Goal: Transaction & Acquisition: Subscribe to service/newsletter

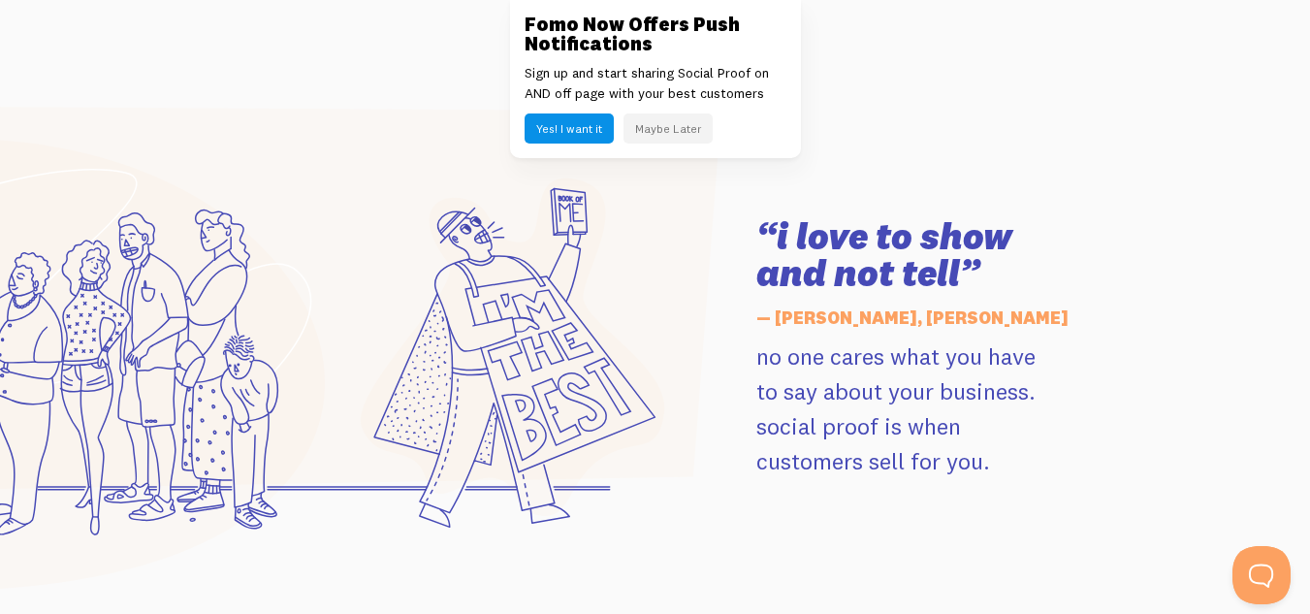
scroll to position [2423, 0]
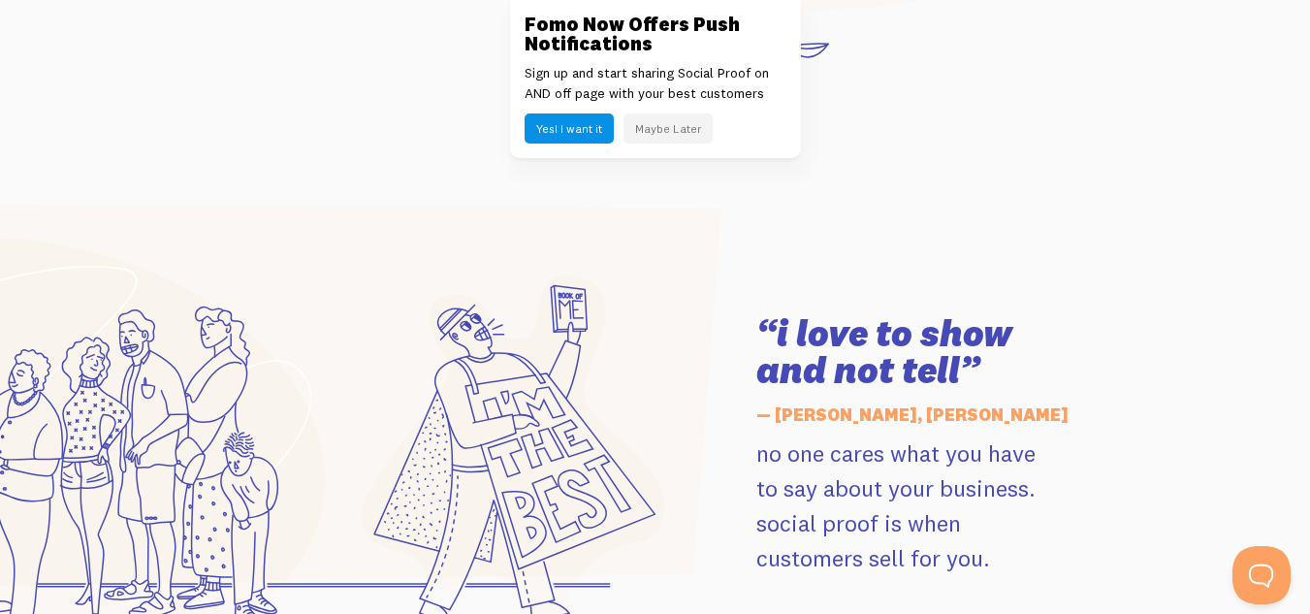
click at [544, 143] on div "Fomo Now Offers Push Notifications Sign up and start sharing Social Proof on AN…" at bounding box center [655, 79] width 291 height 158
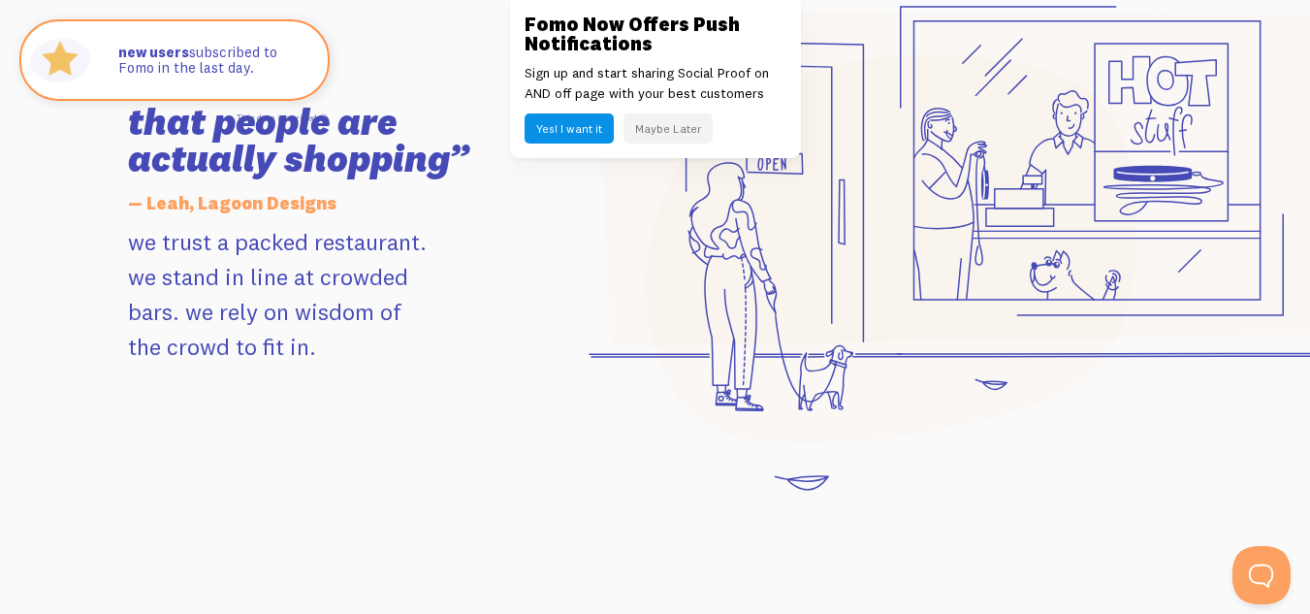
scroll to position [1939, 0]
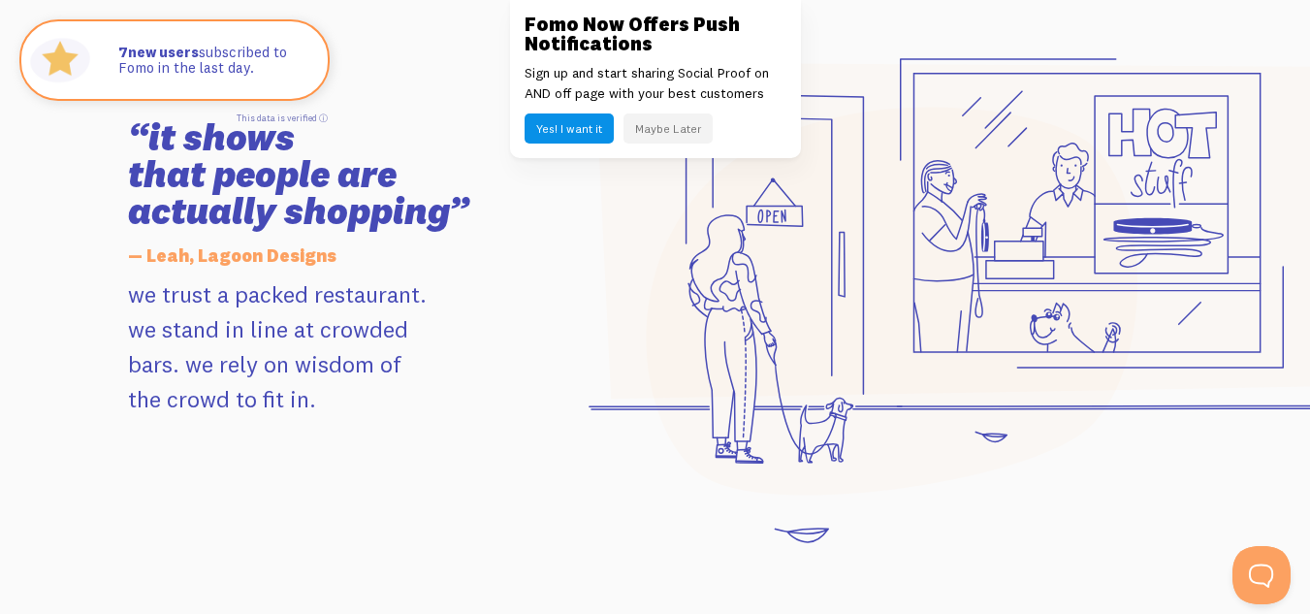
click at [587, 128] on button "Yes! I want it" at bounding box center [568, 128] width 89 height 30
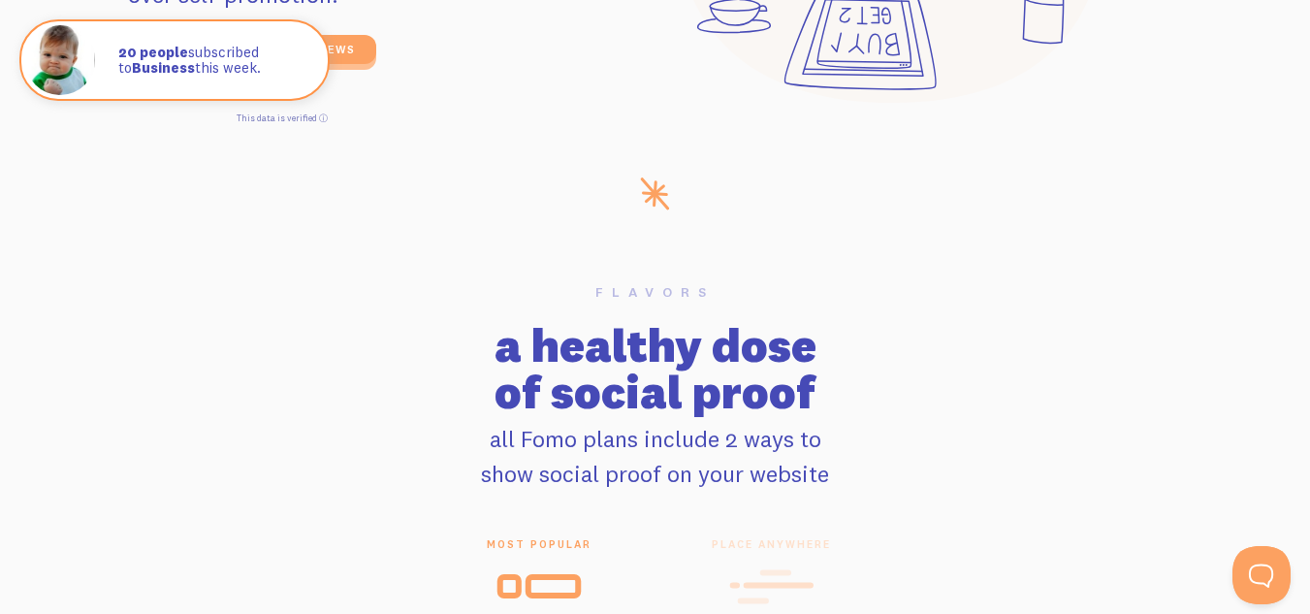
scroll to position [3587, 0]
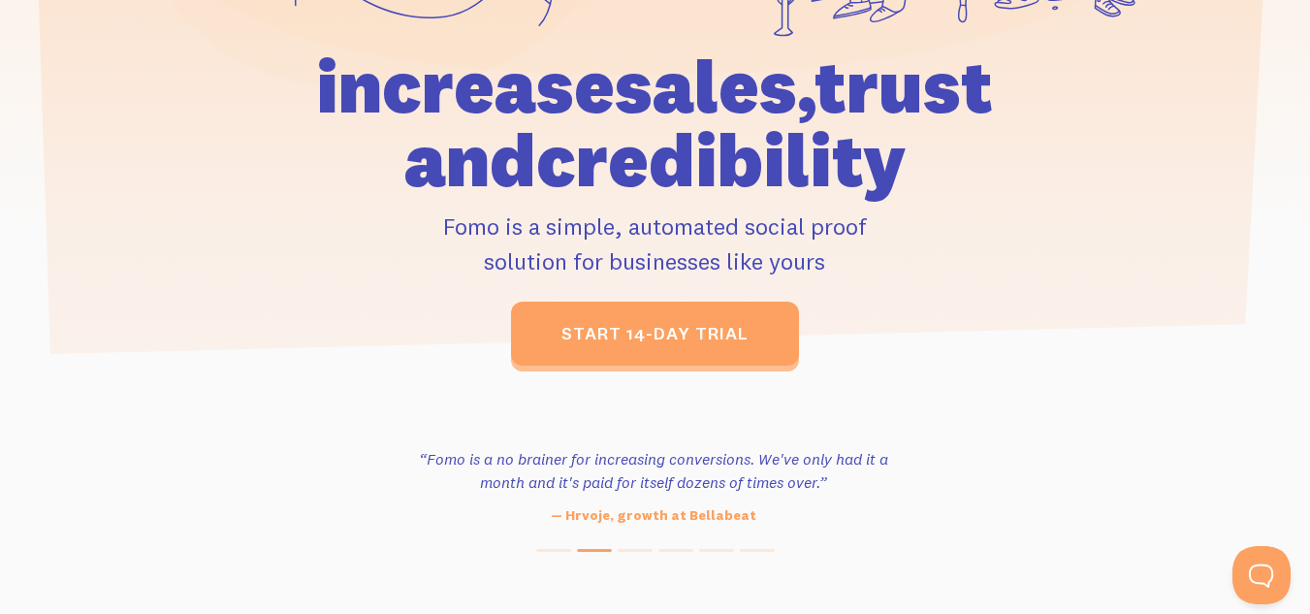
scroll to position [0, 0]
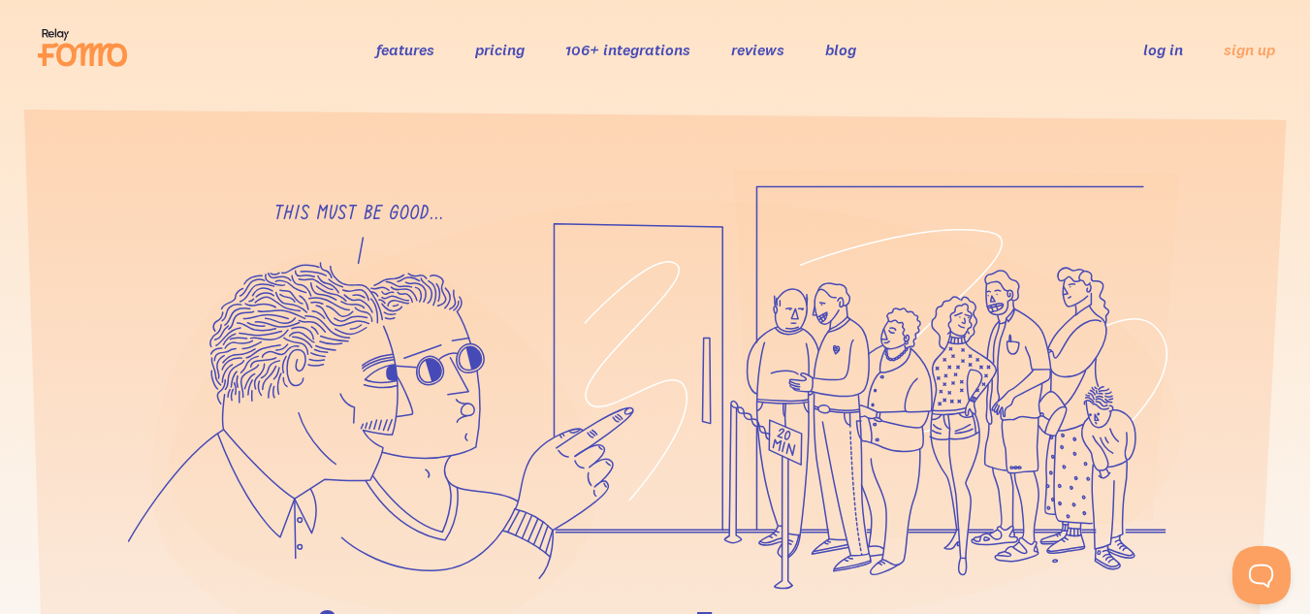
click at [499, 52] on link "pricing" at bounding box center [499, 49] width 49 height 19
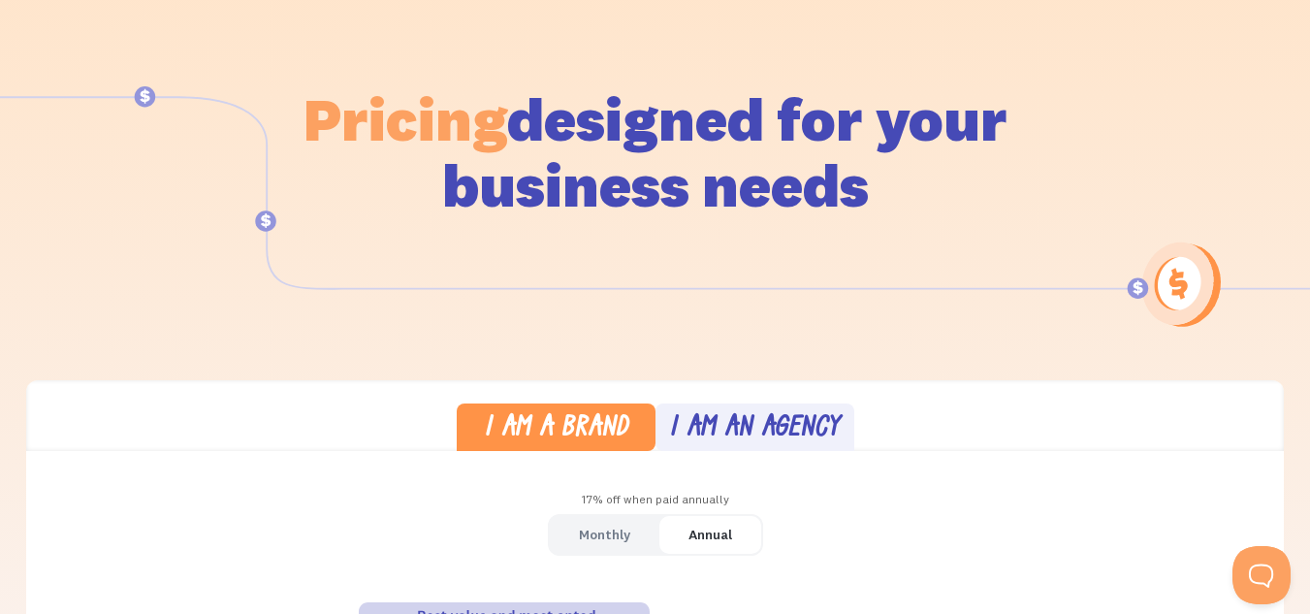
scroll to position [388, 0]
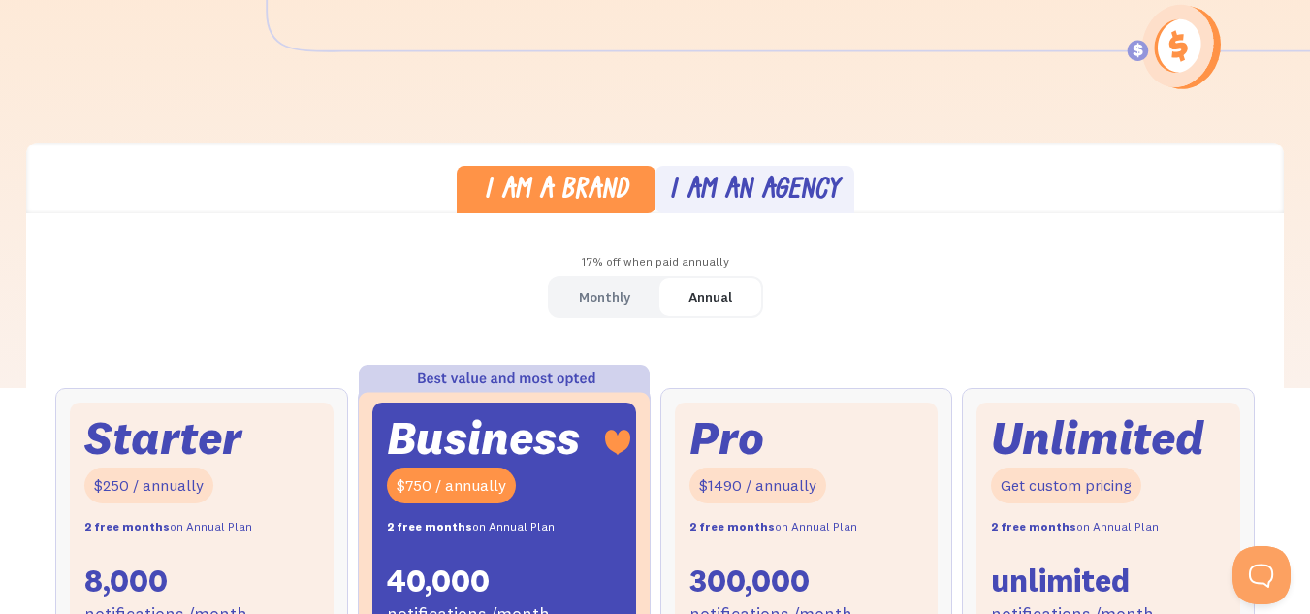
click at [773, 183] on div "I am an agency" at bounding box center [754, 191] width 171 height 28
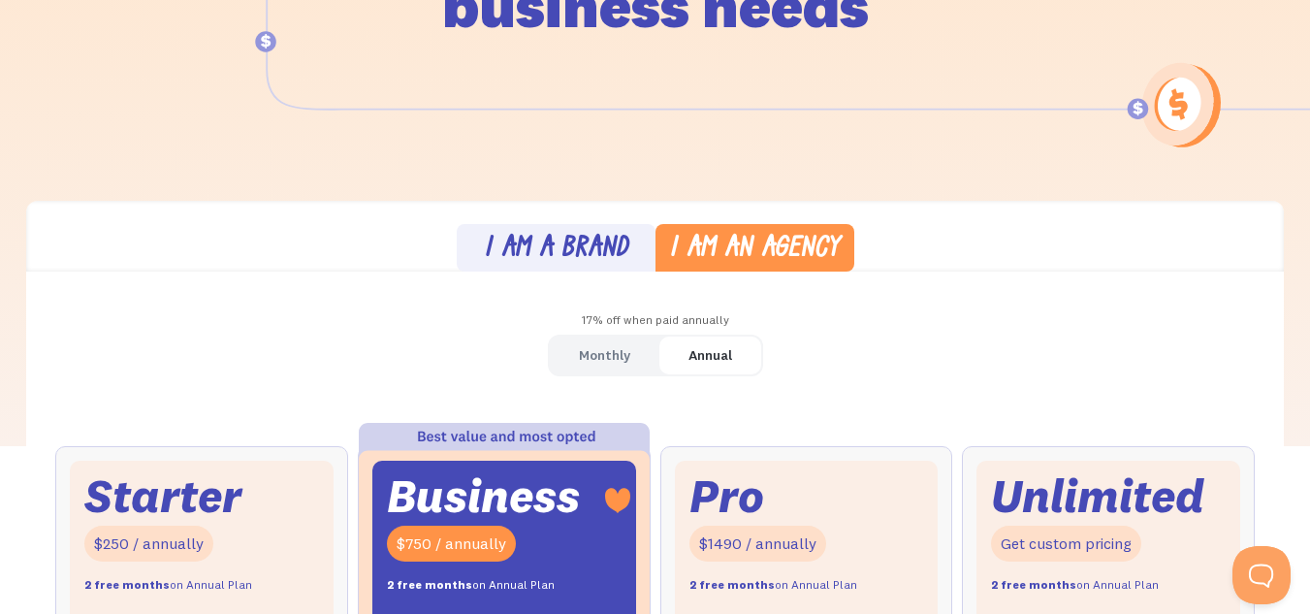
scroll to position [291, 0]
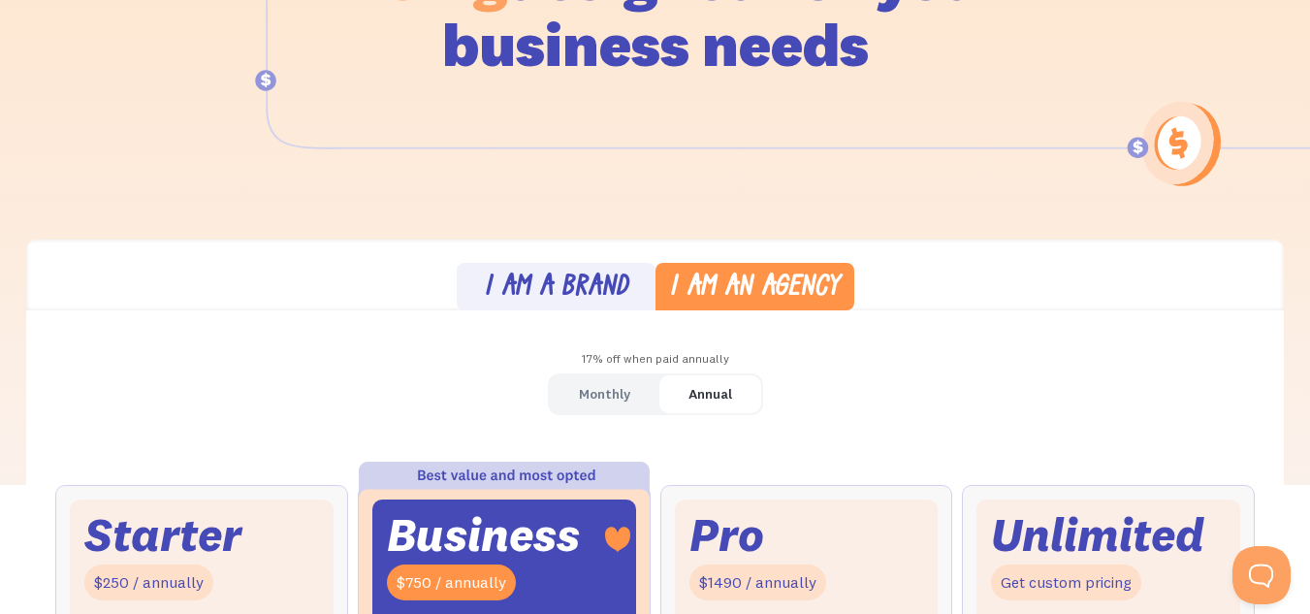
click at [554, 277] on div "I am a brand" at bounding box center [556, 288] width 144 height 28
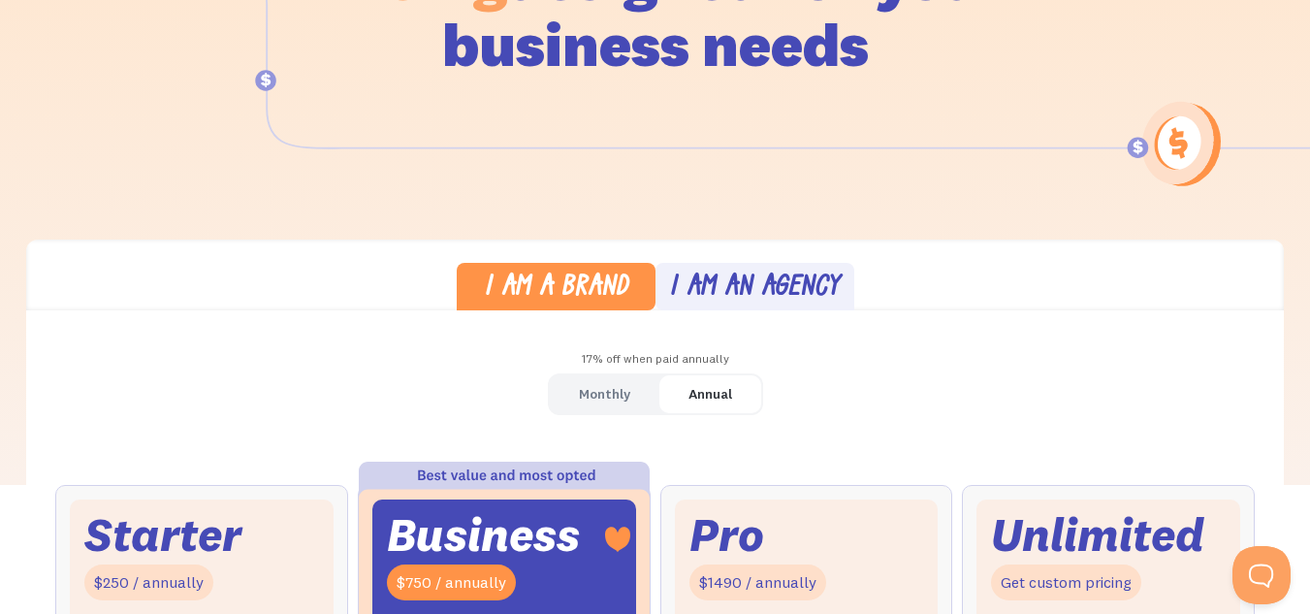
click at [628, 392] on div "Monthly" at bounding box center [604, 394] width 51 height 28
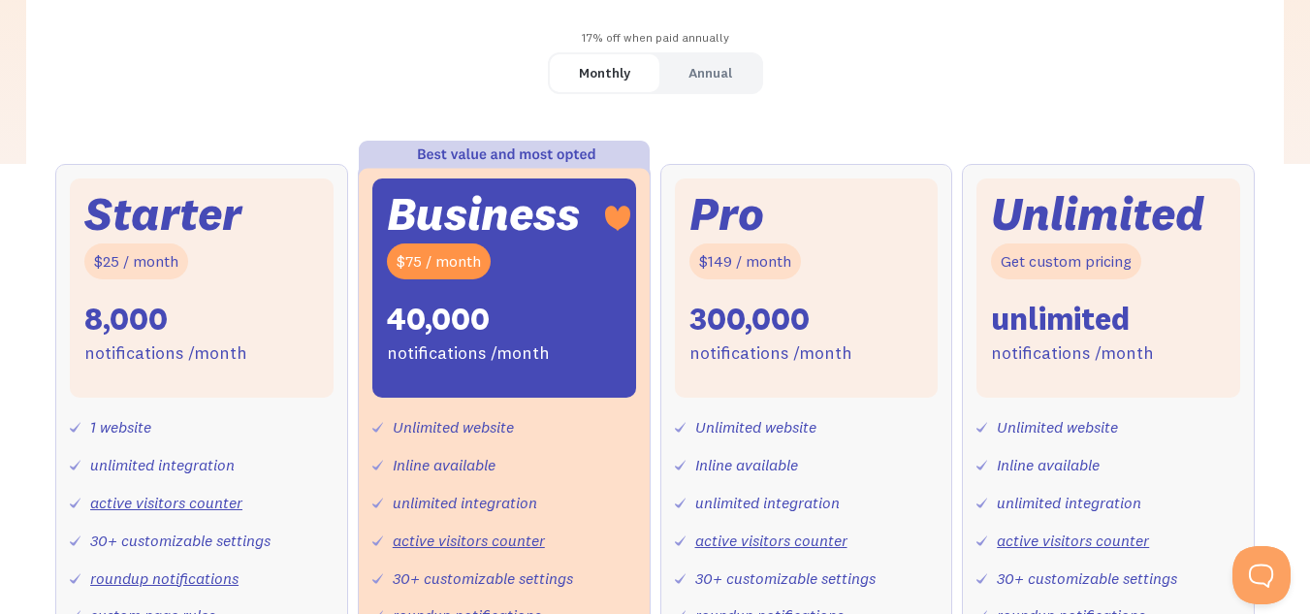
scroll to position [582, 0]
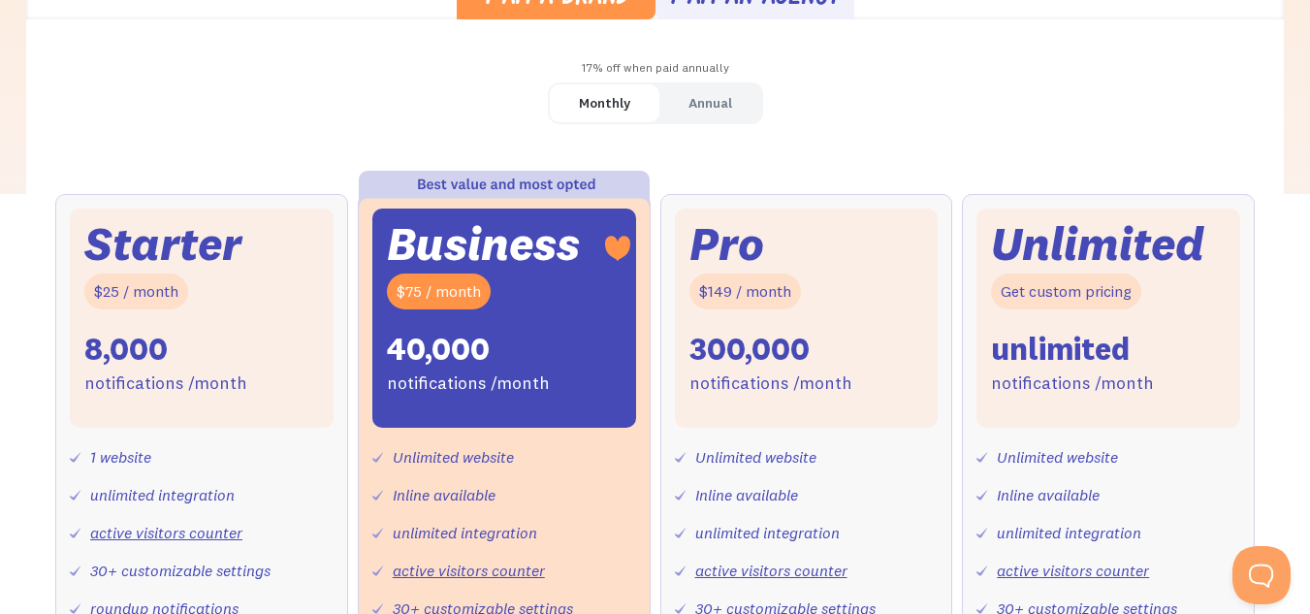
click at [607, 103] on div "Monthly" at bounding box center [604, 103] width 51 height 28
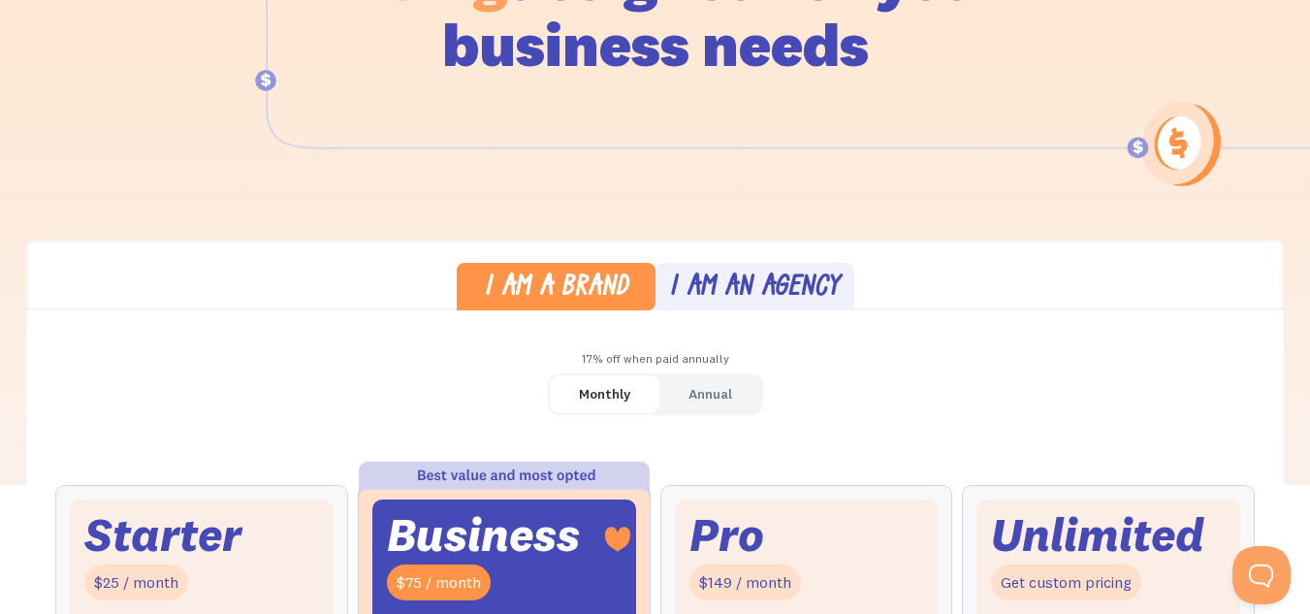
scroll to position [0, 0]
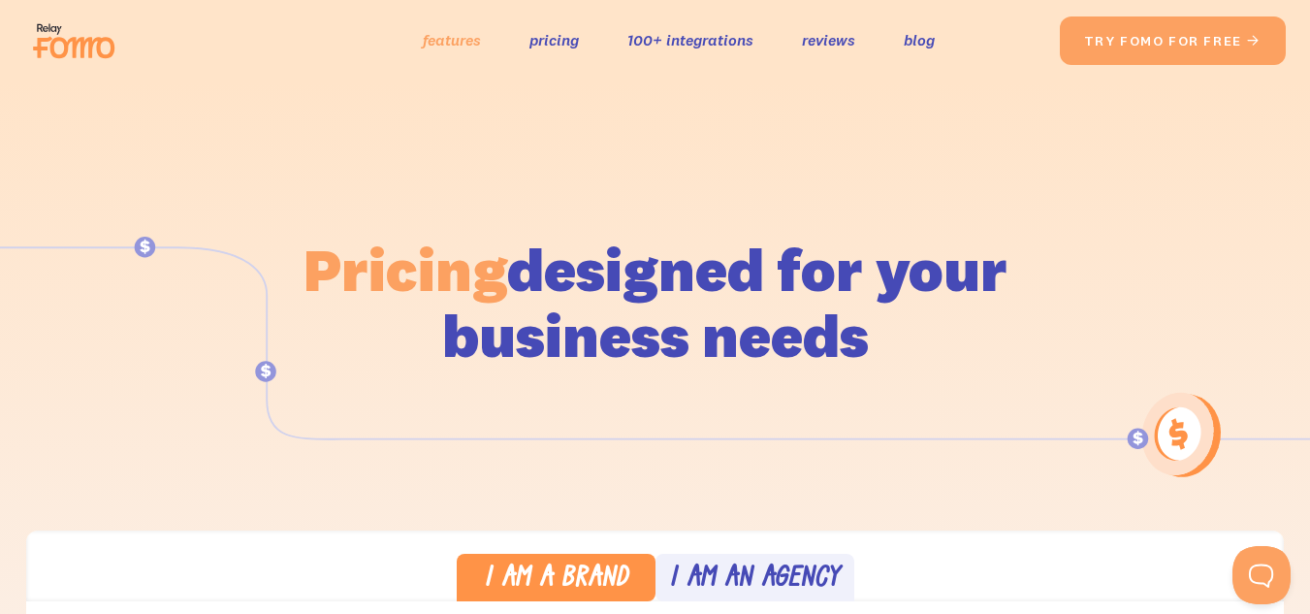
click at [435, 34] on link "features" at bounding box center [452, 40] width 58 height 28
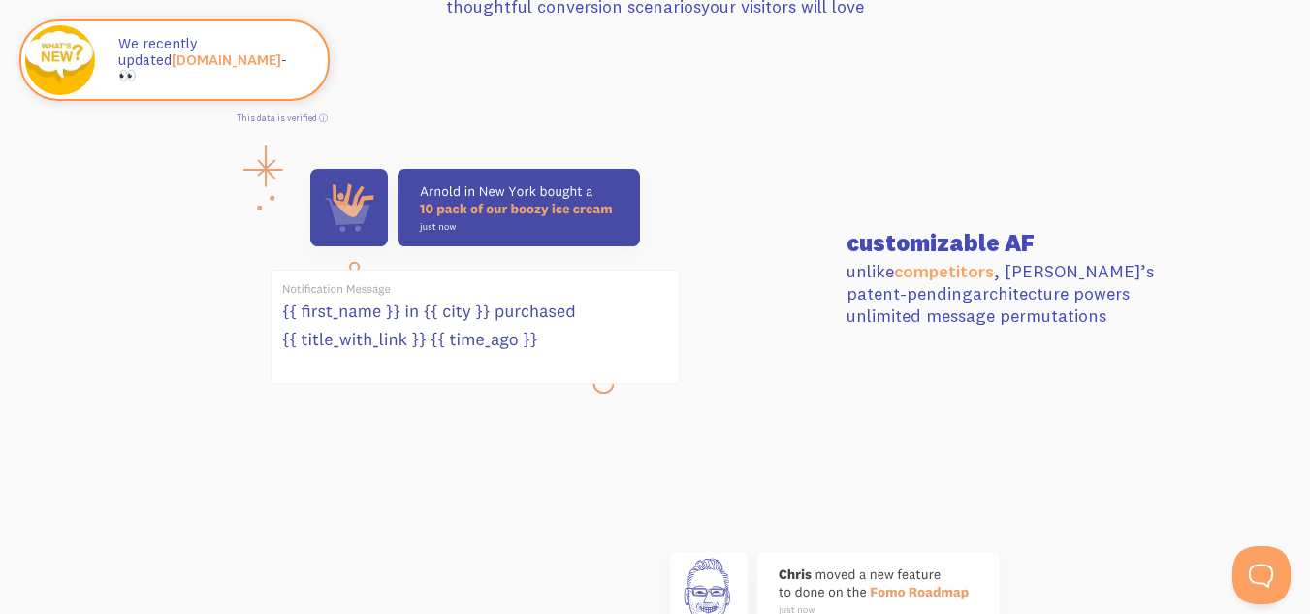
scroll to position [776, 0]
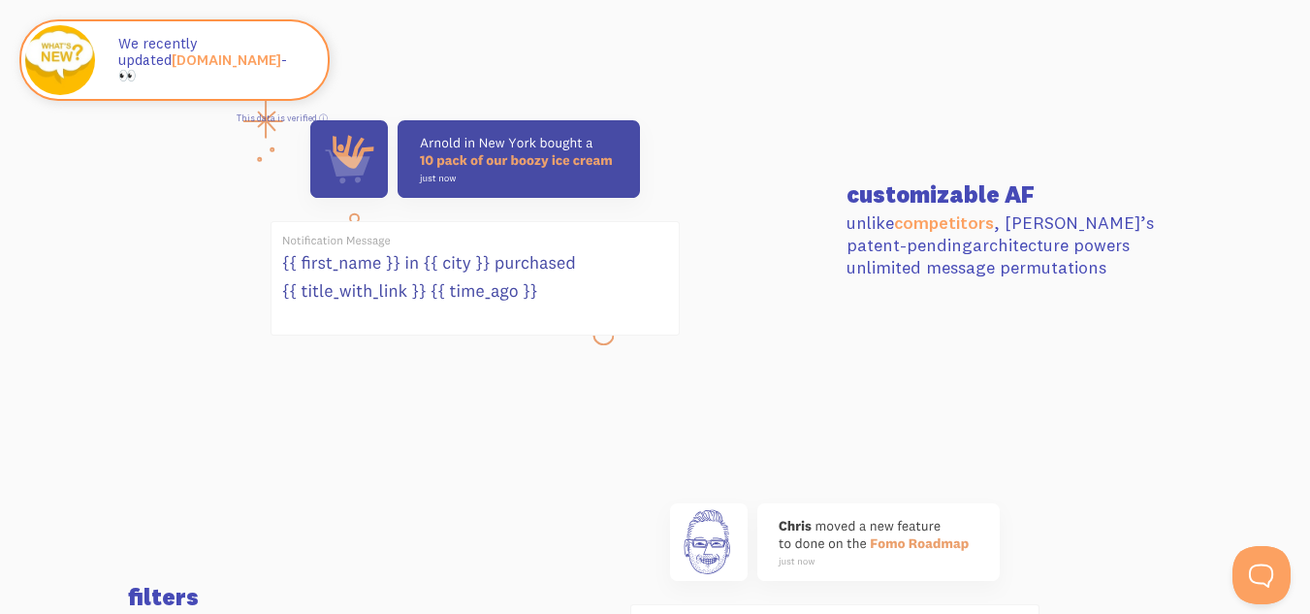
drag, startPoint x: 837, startPoint y: 225, endPoint x: 1095, endPoint y: 276, distance: 263.9
click at [1095, 276] on div "customizable AF unlike competitors , [PERSON_NAME]’s patent-pending architectur…" at bounding box center [1014, 230] width 359 height 97
drag, startPoint x: 1054, startPoint y: 333, endPoint x: 1029, endPoint y: 347, distance: 28.3
click at [1052, 334] on div "customizable AF unlike competitors , Fomo’s patent-pending architecture powers …" at bounding box center [654, 230] width 1077 height 243
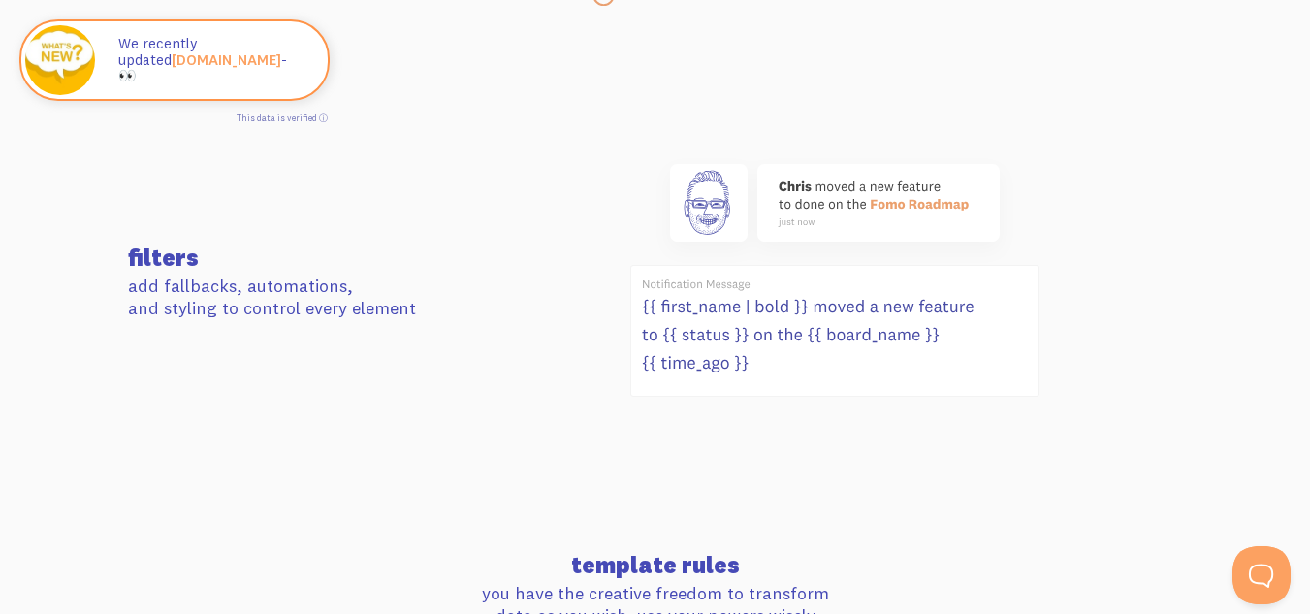
scroll to position [1163, 0]
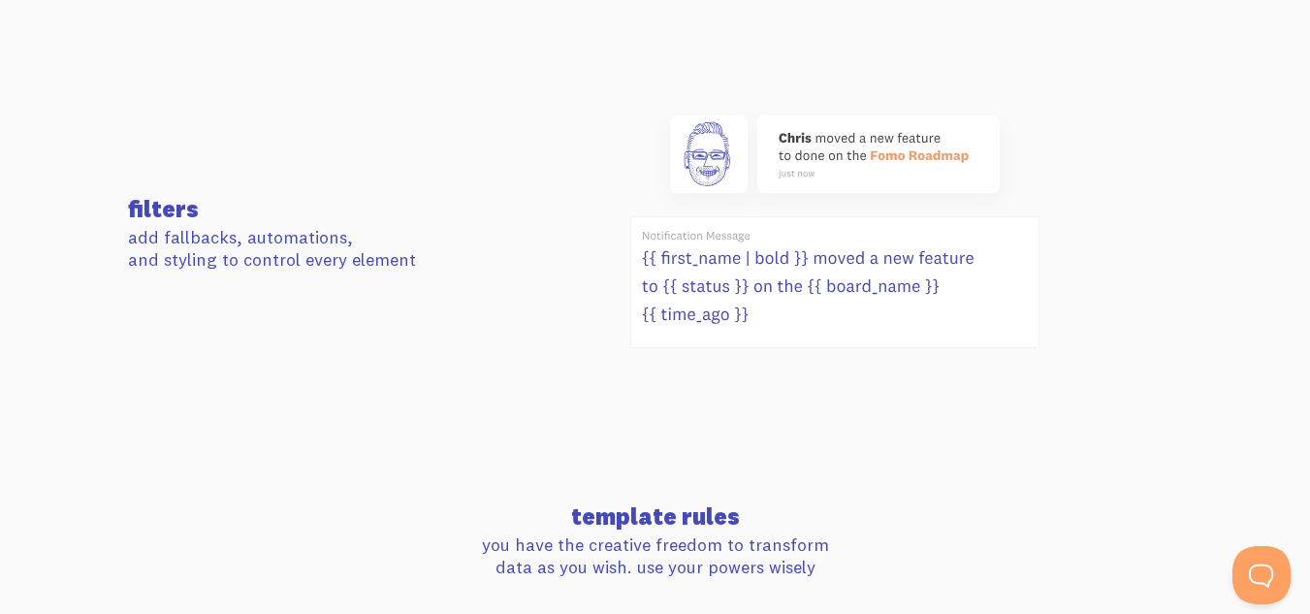
click at [1074, 258] on div at bounding box center [834, 234] width 718 height 261
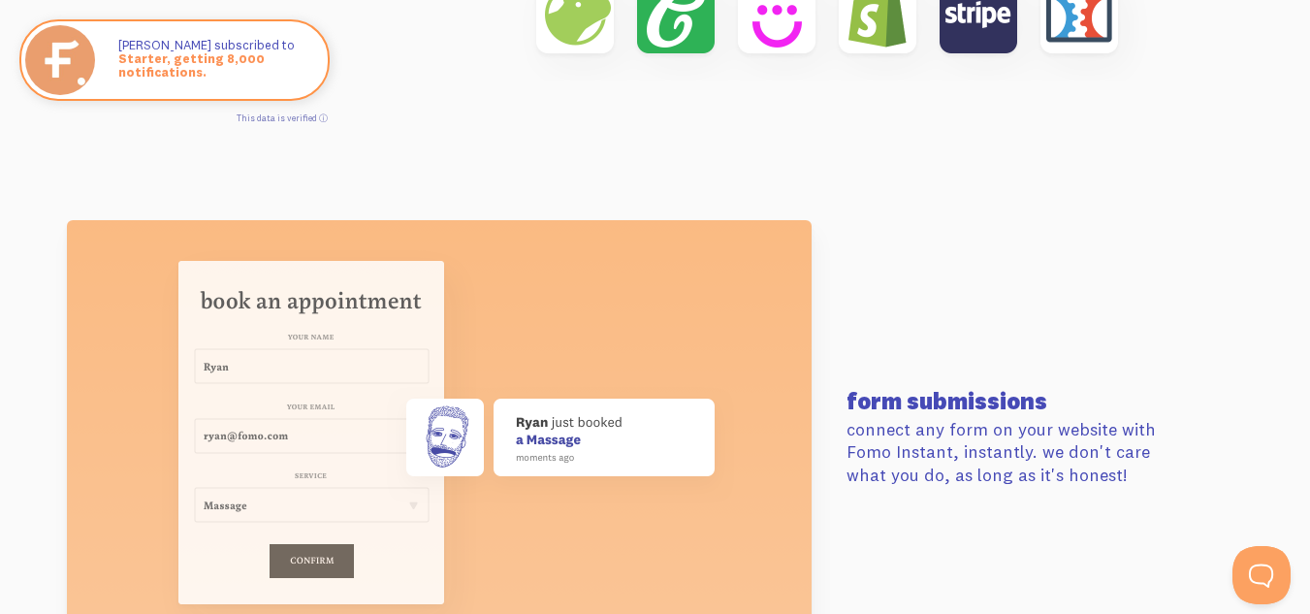
scroll to position [6786, 0]
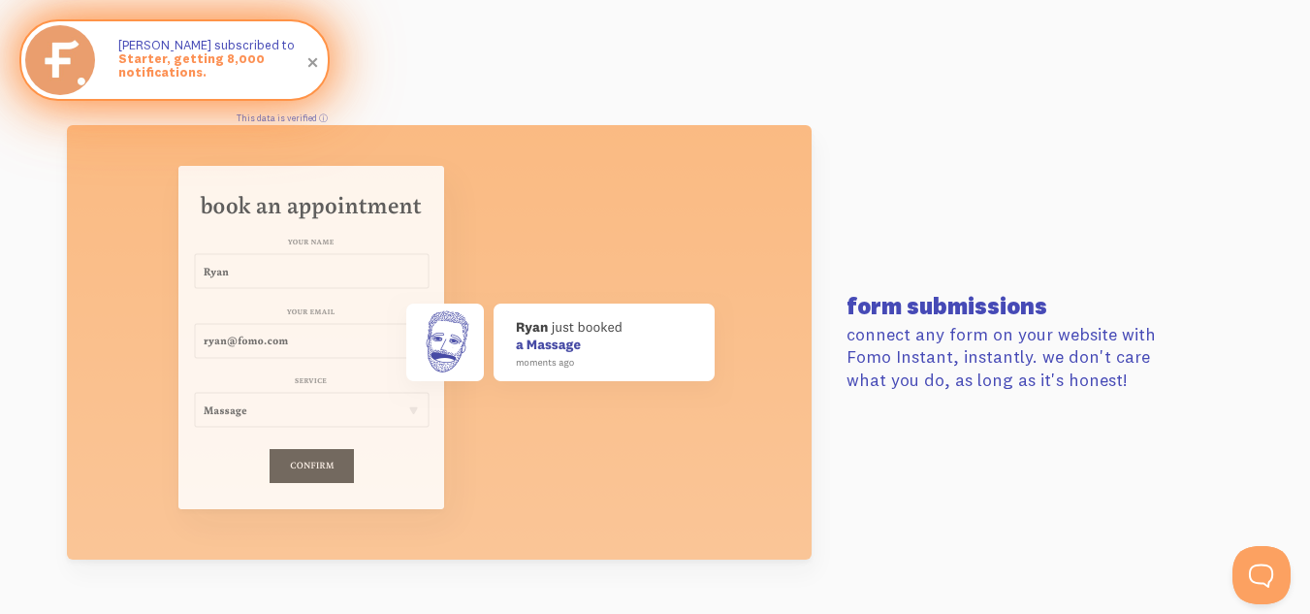
click at [146, 54] on span "Starter, getting 8,000 notifications." at bounding box center [213, 65] width 190 height 28
